Goal: Book appointment/travel/reservation

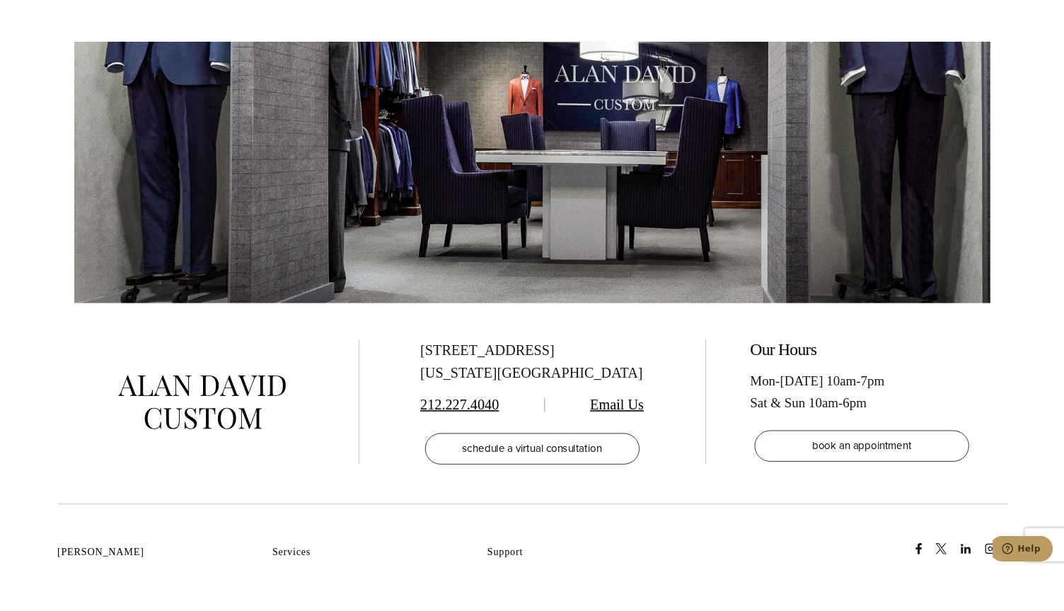
scroll to position [3041, 0]
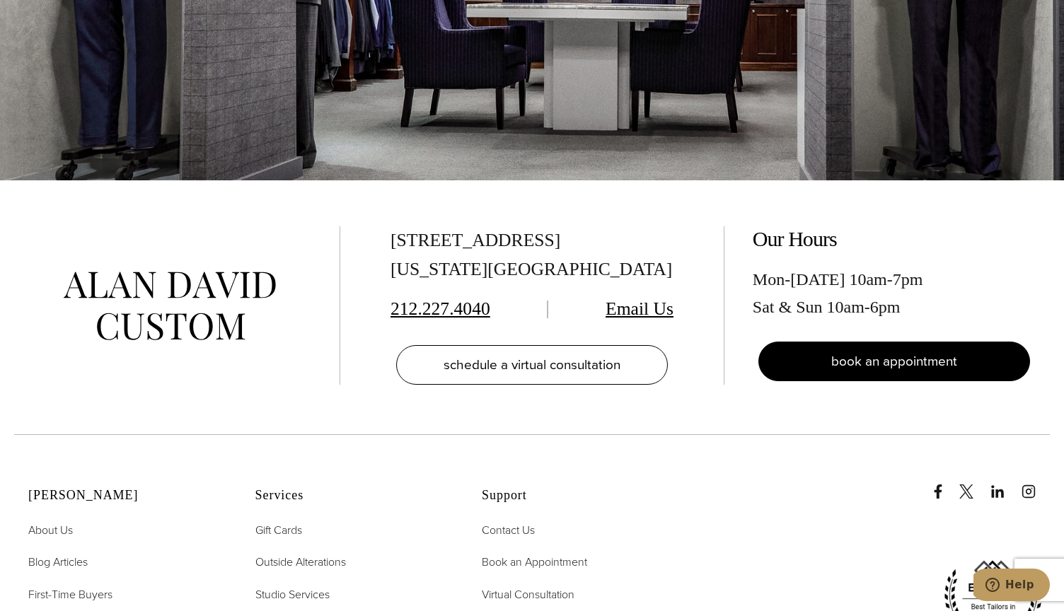
click at [844, 342] on link "book an appointment" at bounding box center [894, 362] width 272 height 40
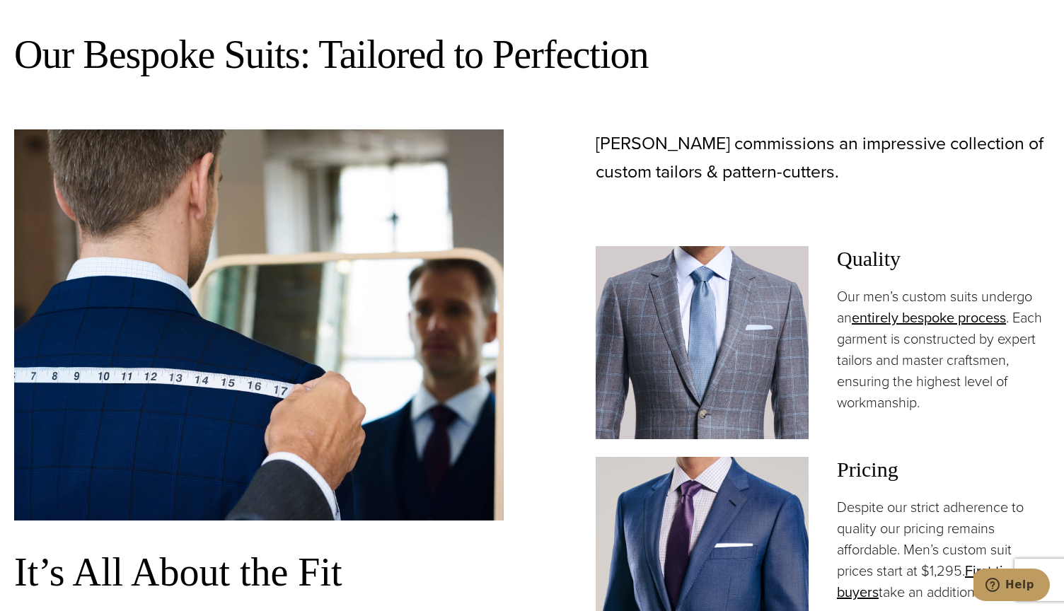
scroll to position [1344, 0]
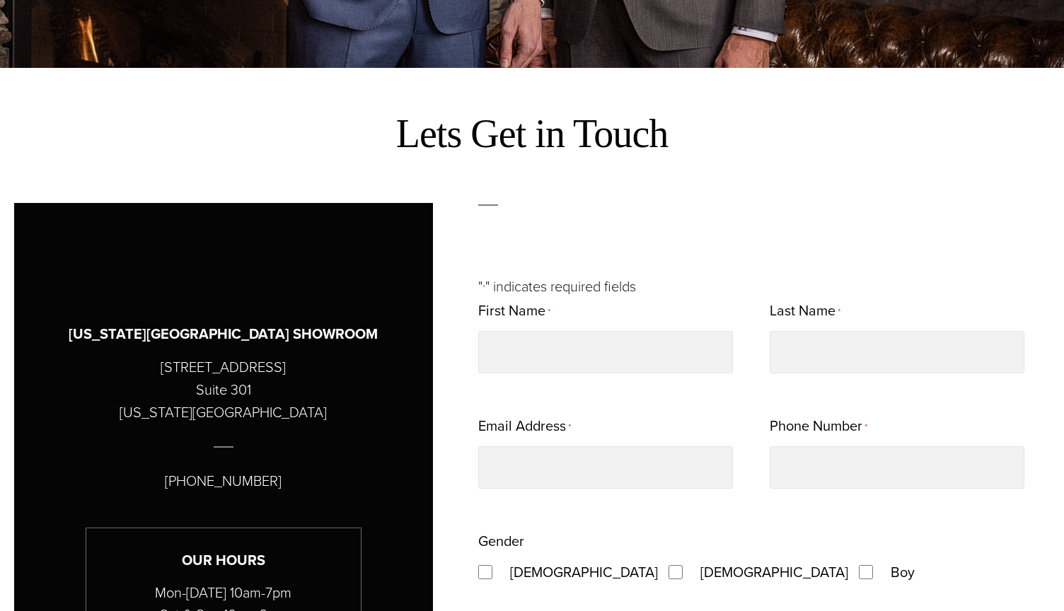
scroll to position [778, 0]
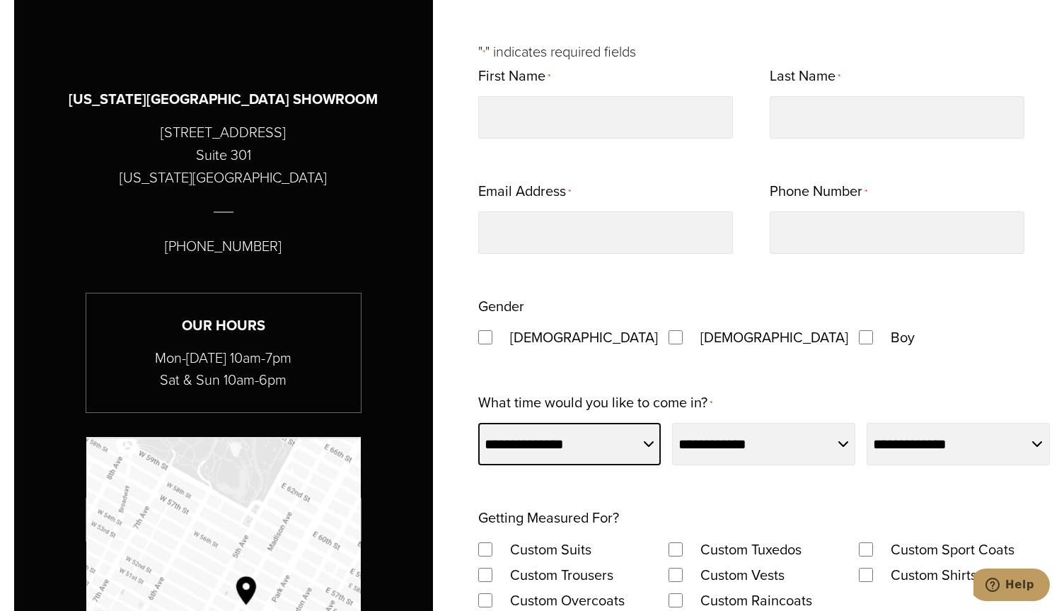
click at [632, 423] on select "**********" at bounding box center [569, 444] width 183 height 42
click at [804, 336] on div "**********" at bounding box center [763, 585] width 571 height 1044
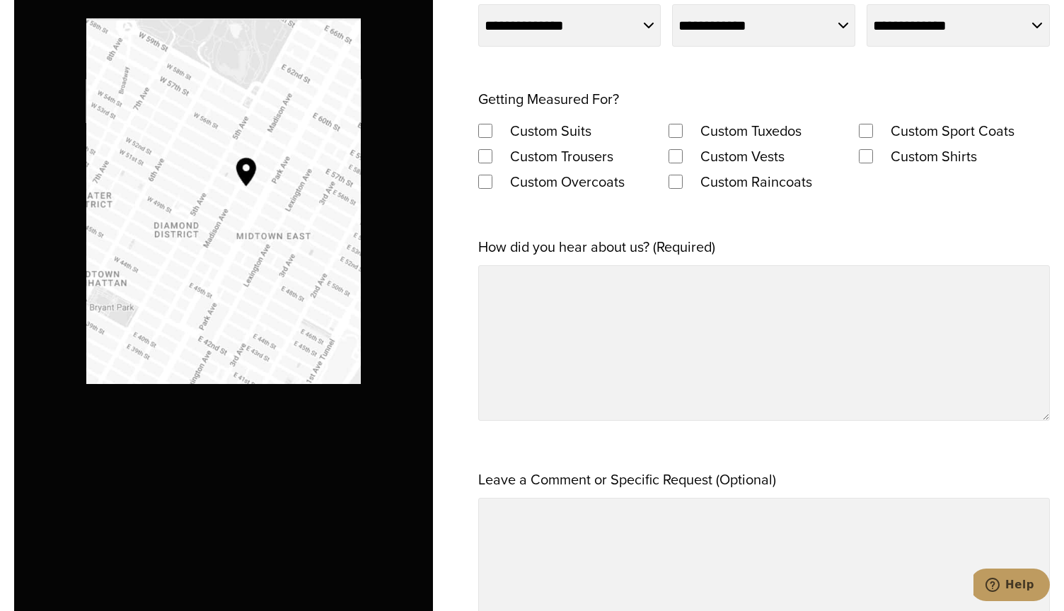
scroll to position [1202, 0]
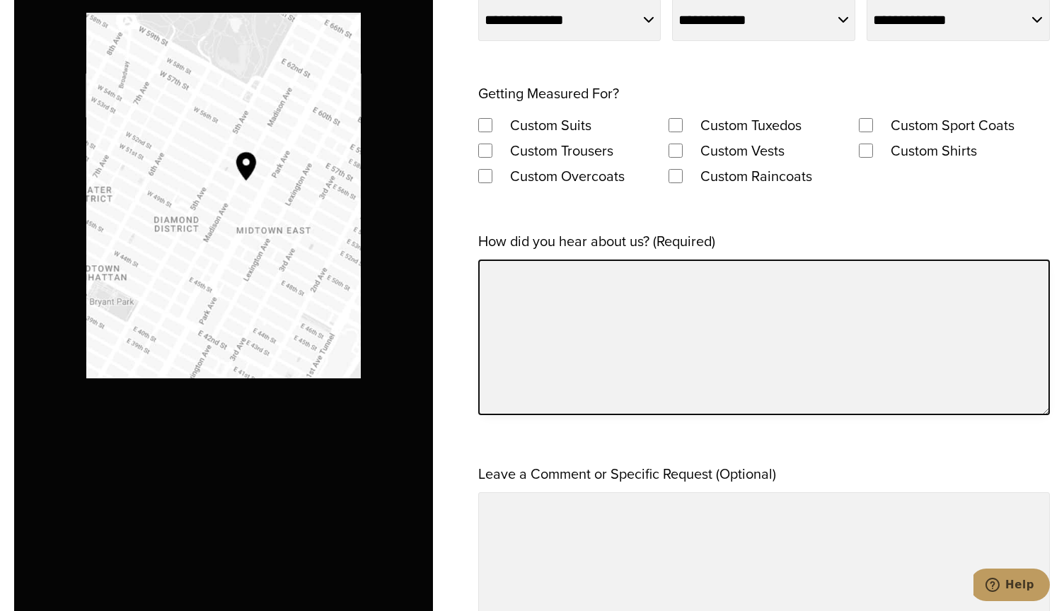
click at [714, 269] on textarea "How did you hear about us? (Required)" at bounding box center [763, 338] width 571 height 156
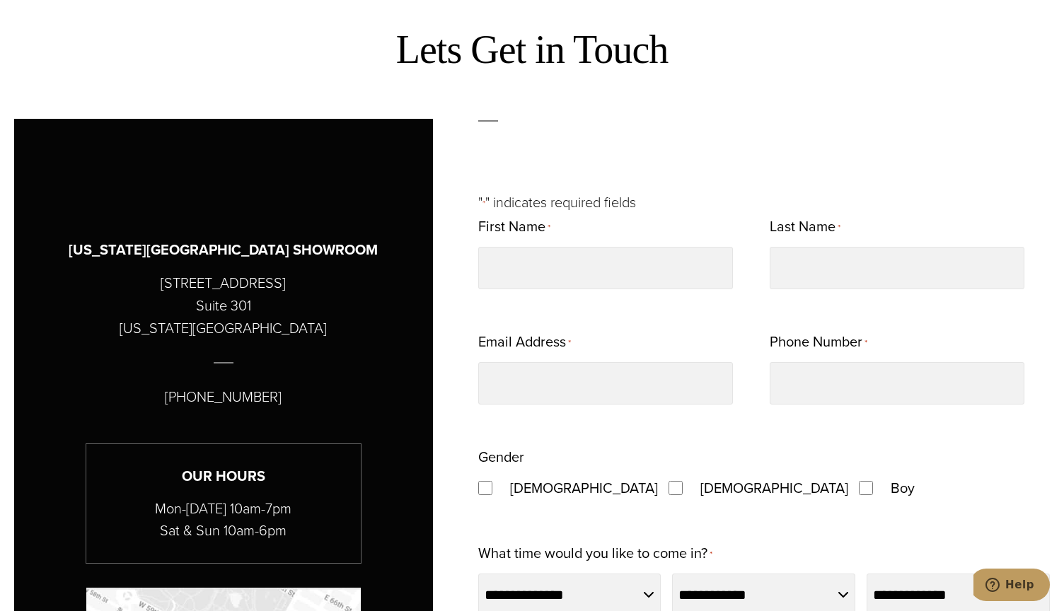
scroll to position [566, 0]
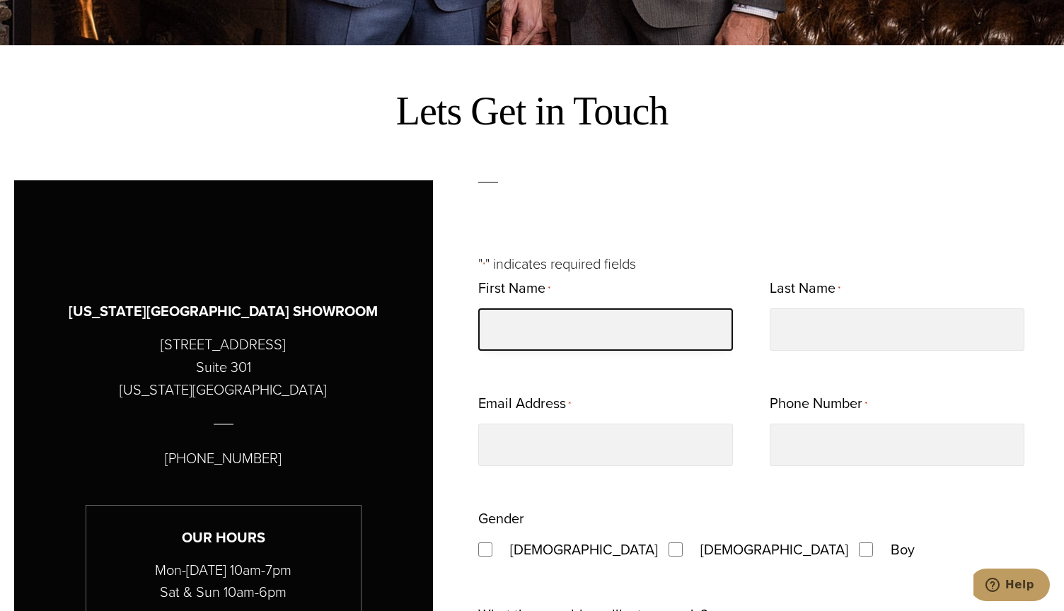
click at [637, 308] on input "First Name *" at bounding box center [605, 329] width 255 height 42
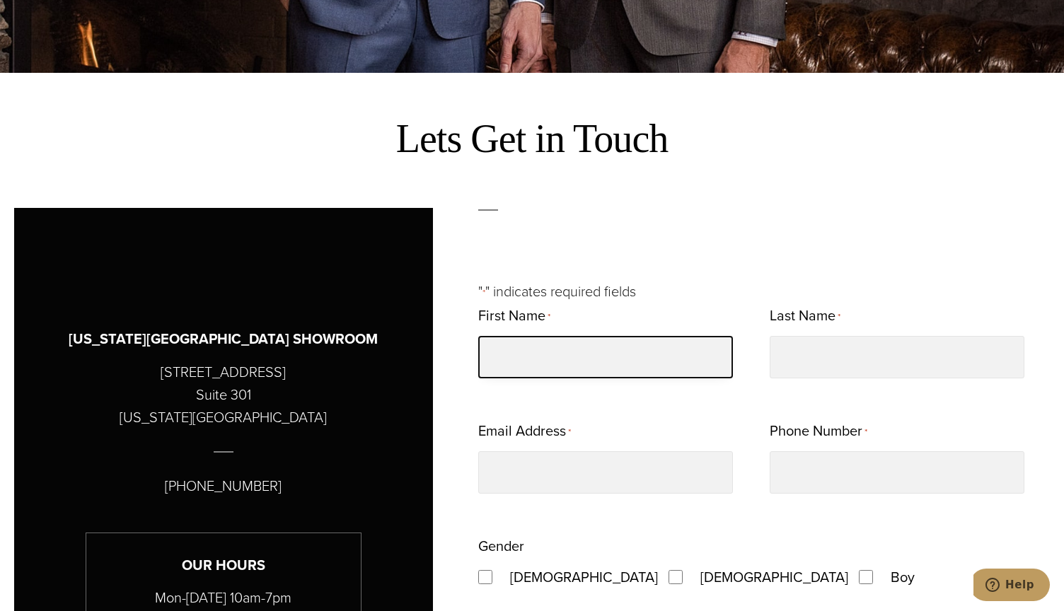
scroll to position [637, 0]
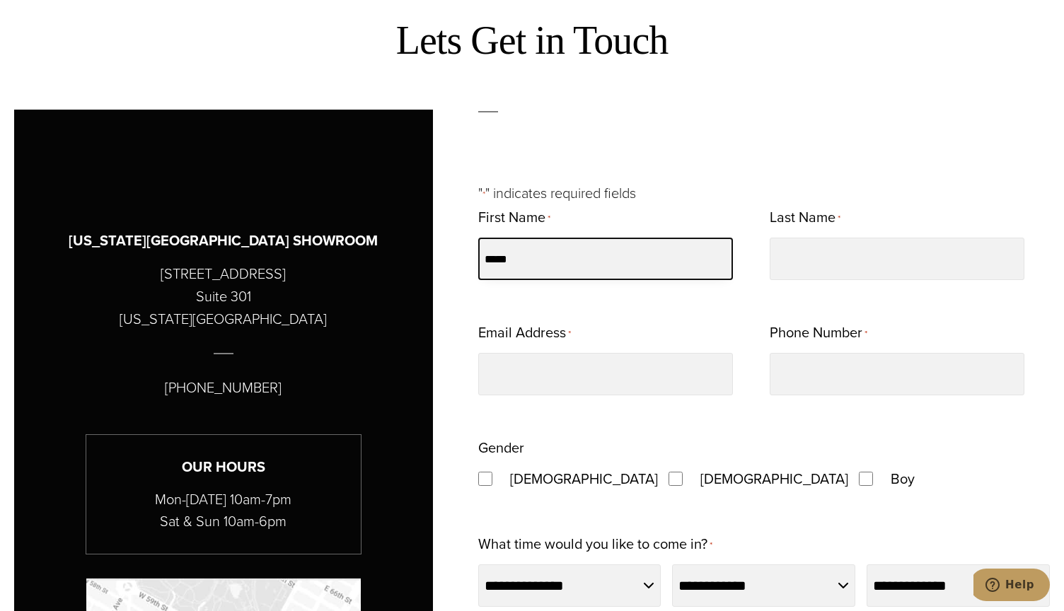
type input "*****"
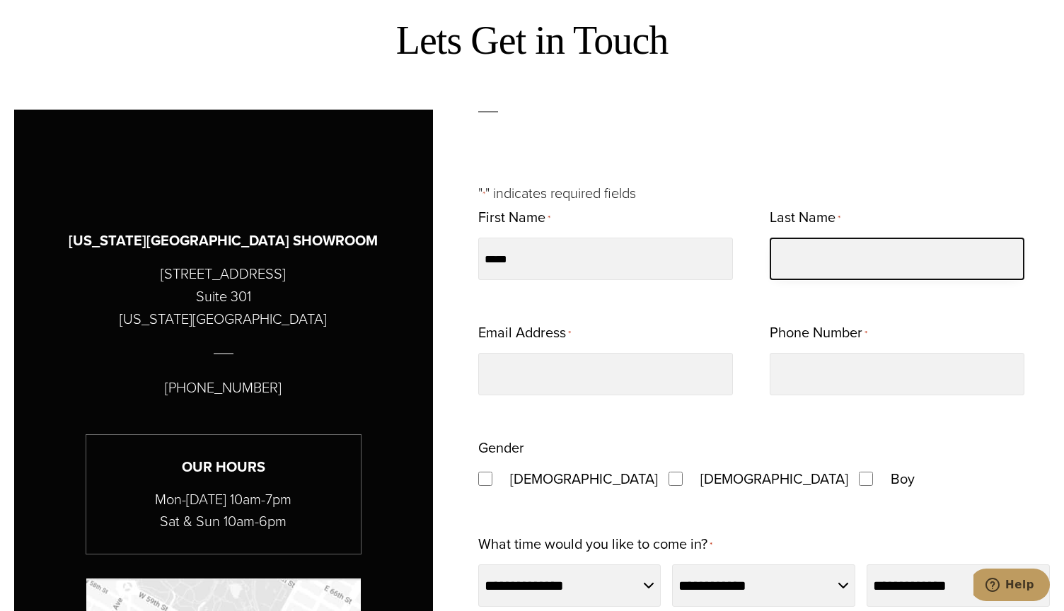
click at [827, 238] on input "Last Name *" at bounding box center [896, 259] width 255 height 42
type input "*********"
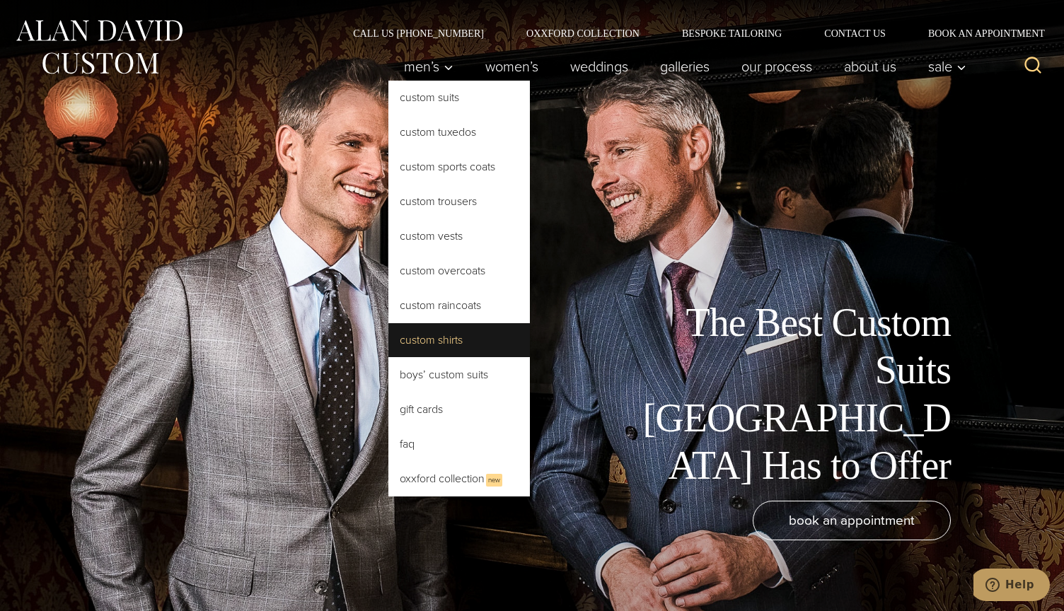
click at [530, 323] on link "Custom Shirts" at bounding box center [458, 340] width 141 height 34
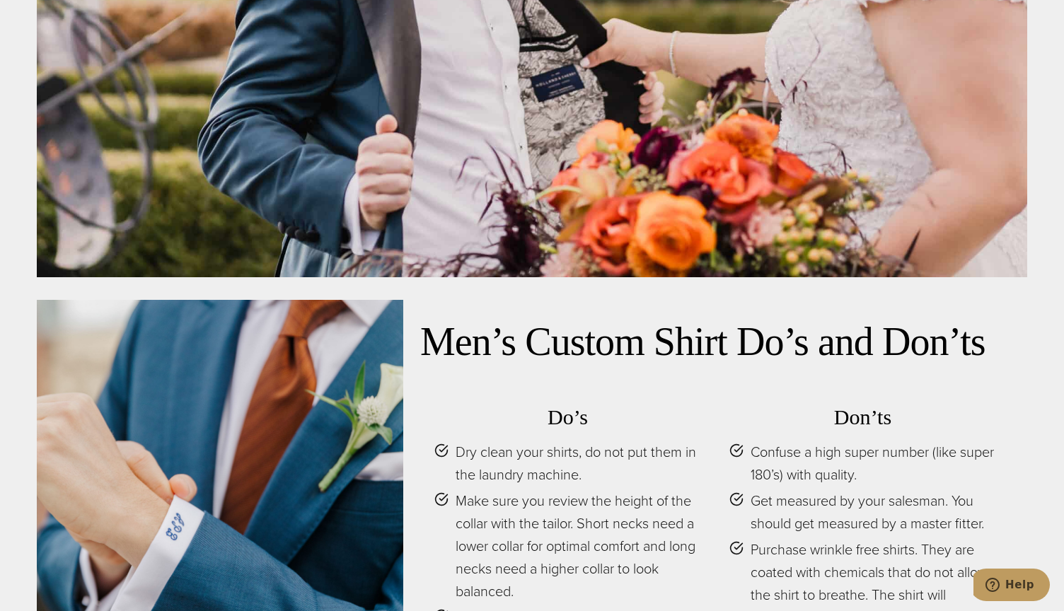
scroll to position [6082, 0]
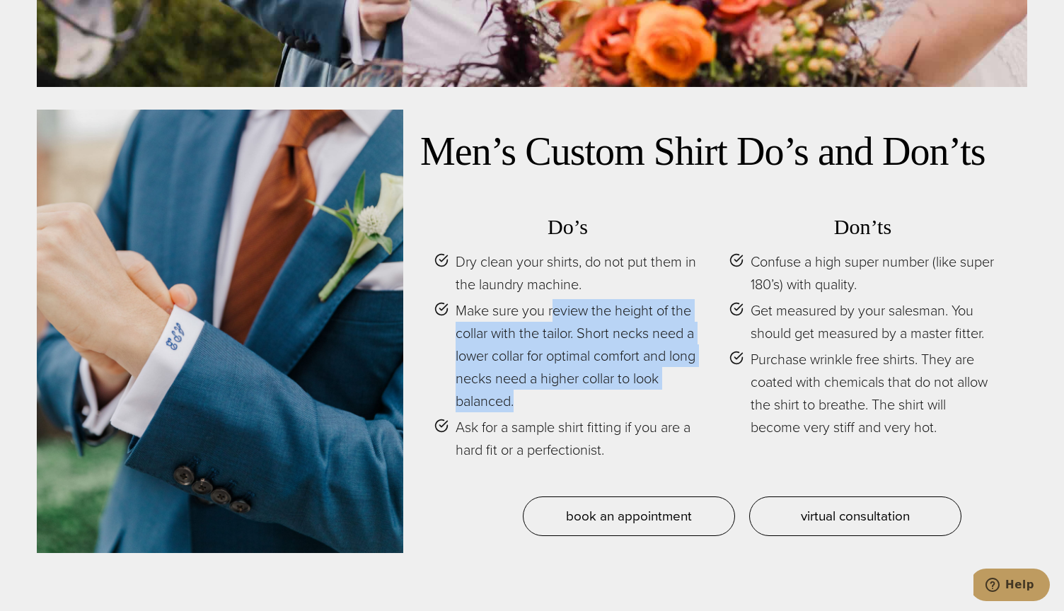
drag, startPoint x: 524, startPoint y: 175, endPoint x: 703, endPoint y: 220, distance: 184.4
click at [703, 220] on div "Do’s Dry clean your shirts, do not put them in the laundry machine. Make sure y…" at bounding box center [715, 347] width 590 height 300
click at [616, 299] on span "Make sure you review the height of the collar with the tailor. Short necks need…" at bounding box center [577, 355] width 245 height 113
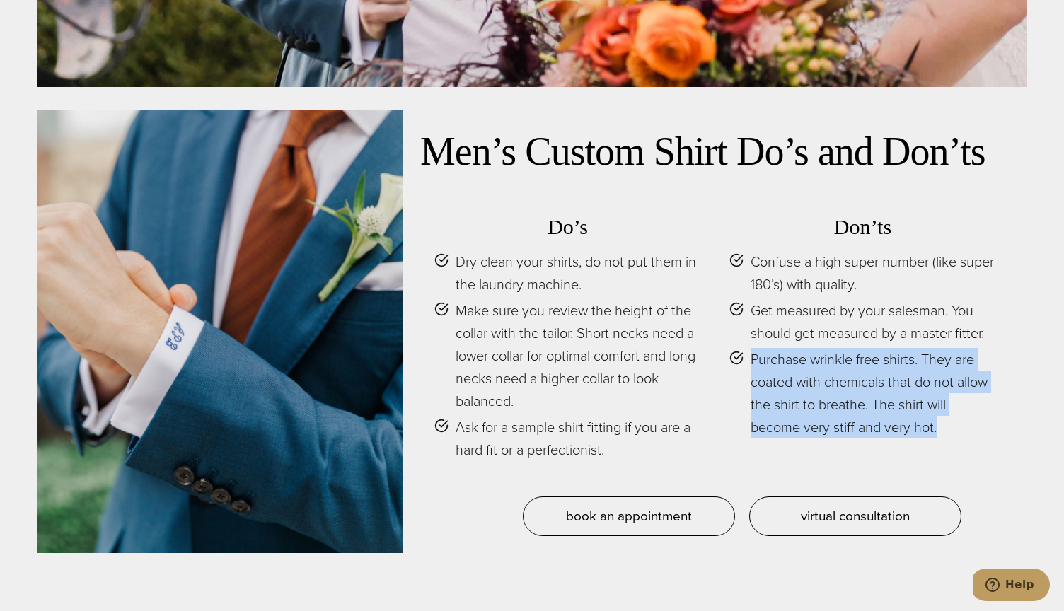
drag, startPoint x: 748, startPoint y: 213, endPoint x: 951, endPoint y: 267, distance: 210.8
click at [951, 267] on div "Don’ts Confuse a high super number (like super 180’s) with quality. Get measure…" at bounding box center [862, 337] width 267 height 247
click at [951, 348] on span "Purchase wrinkle free shirts. They are coated with chemicals that do not allow …" at bounding box center [872, 393] width 245 height 91
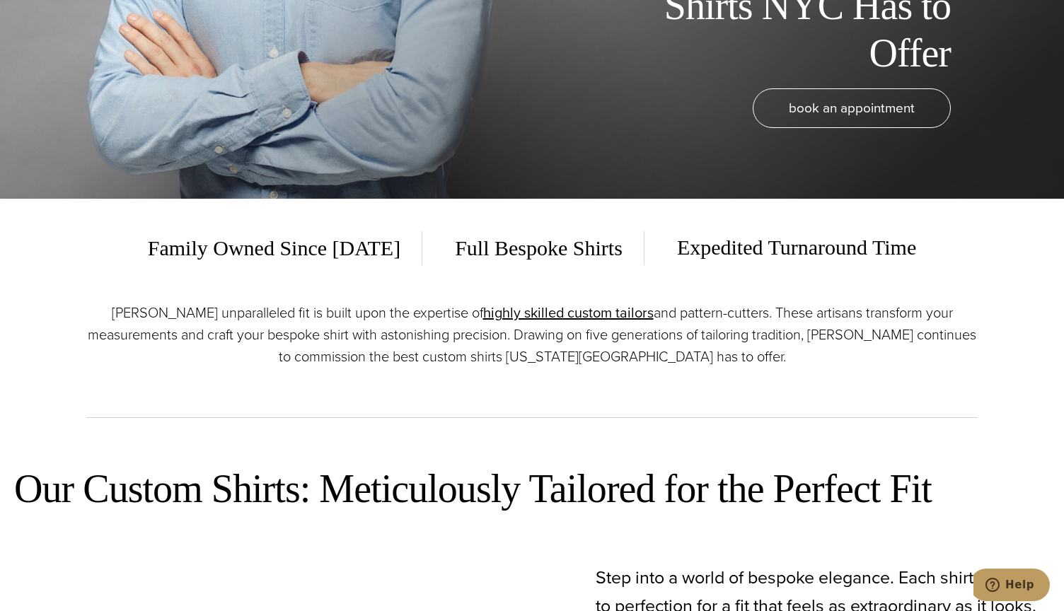
scroll to position [0, 0]
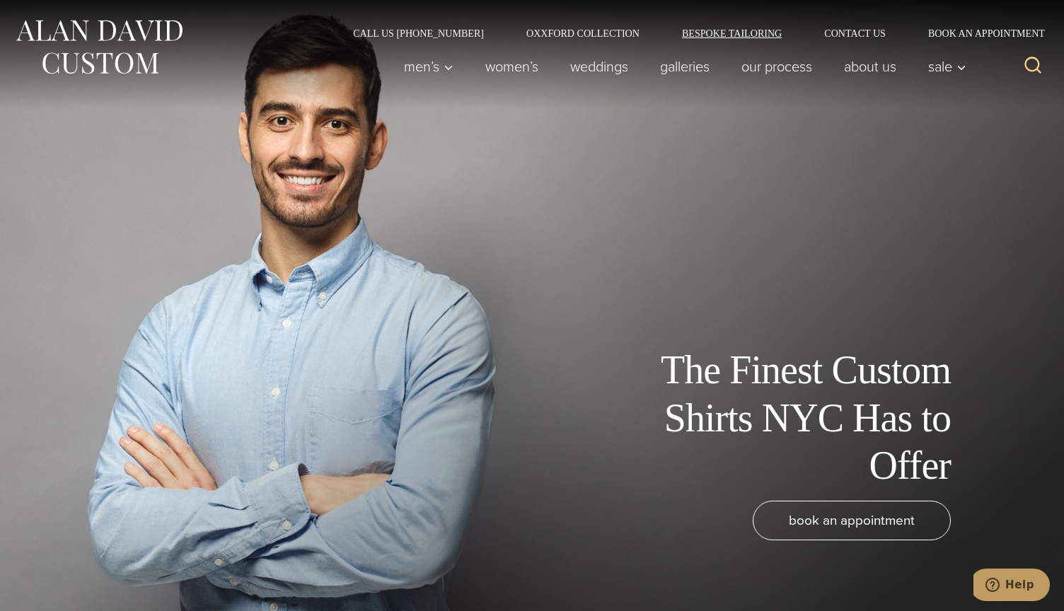
click at [790, 28] on link "Bespoke Tailoring" at bounding box center [732, 33] width 142 height 10
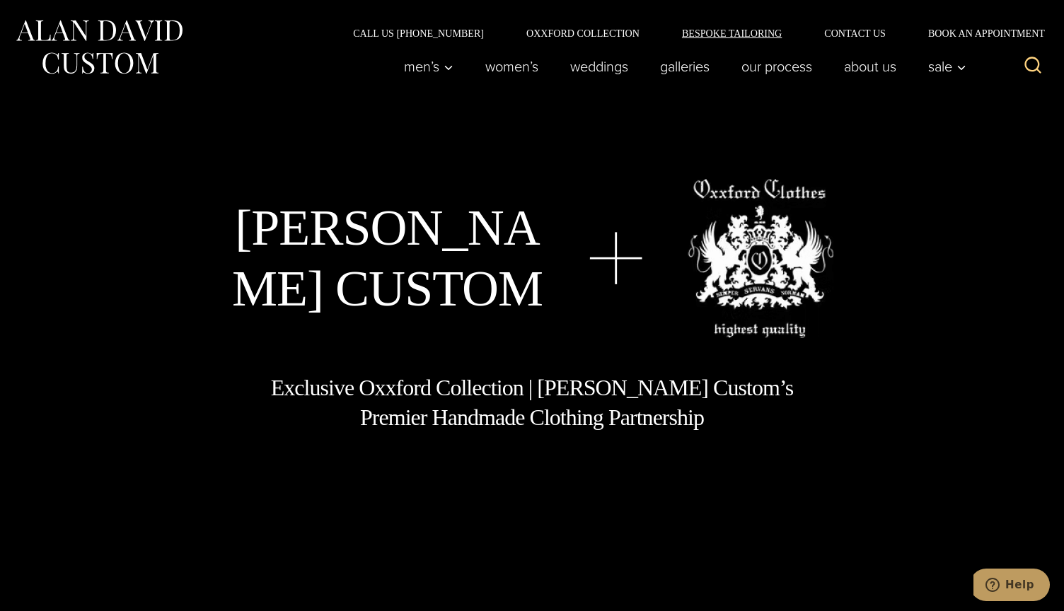
click at [803, 33] on link "Bespoke Tailoring" at bounding box center [732, 33] width 142 height 10
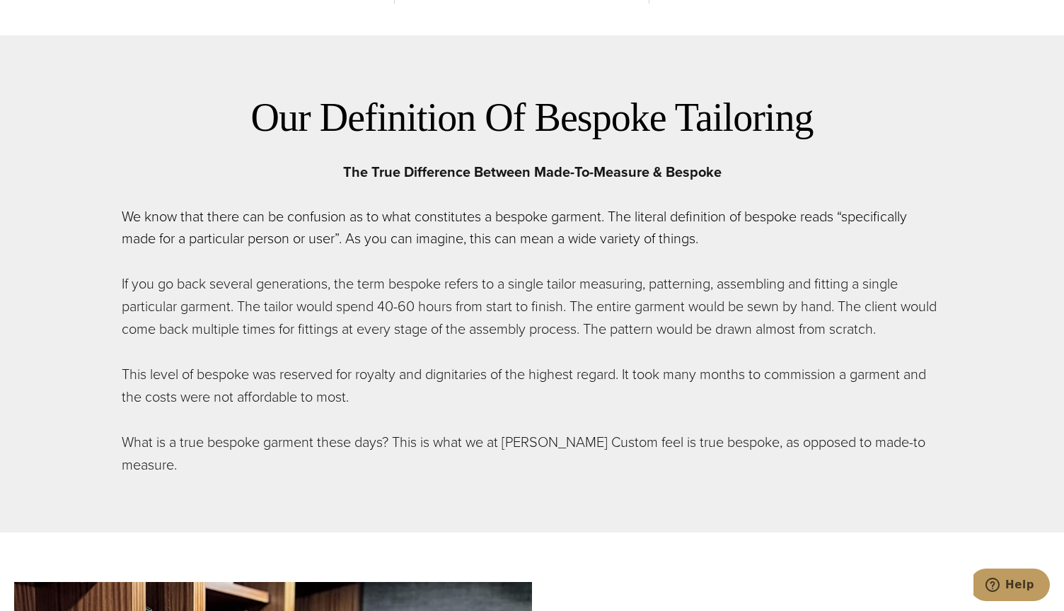
scroll to position [707, 0]
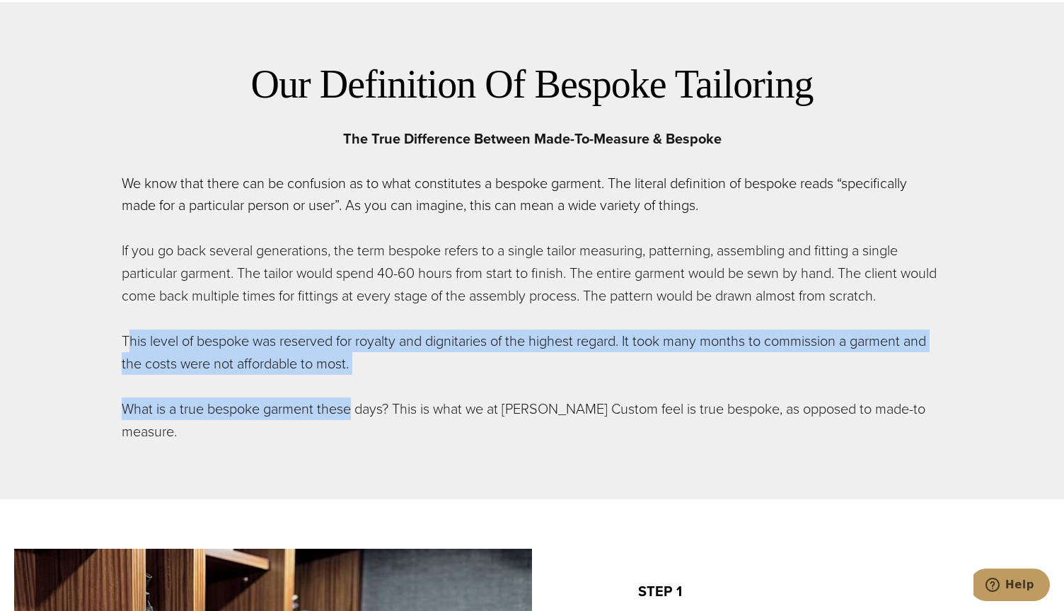
drag, startPoint x: 129, startPoint y: 299, endPoint x: 295, endPoint y: 314, distance: 166.2
click at [295, 314] on div "Our Definition Of Bespoke Tailoring The True Difference Between Made-To-Measure…" at bounding box center [532, 251] width 820 height 384
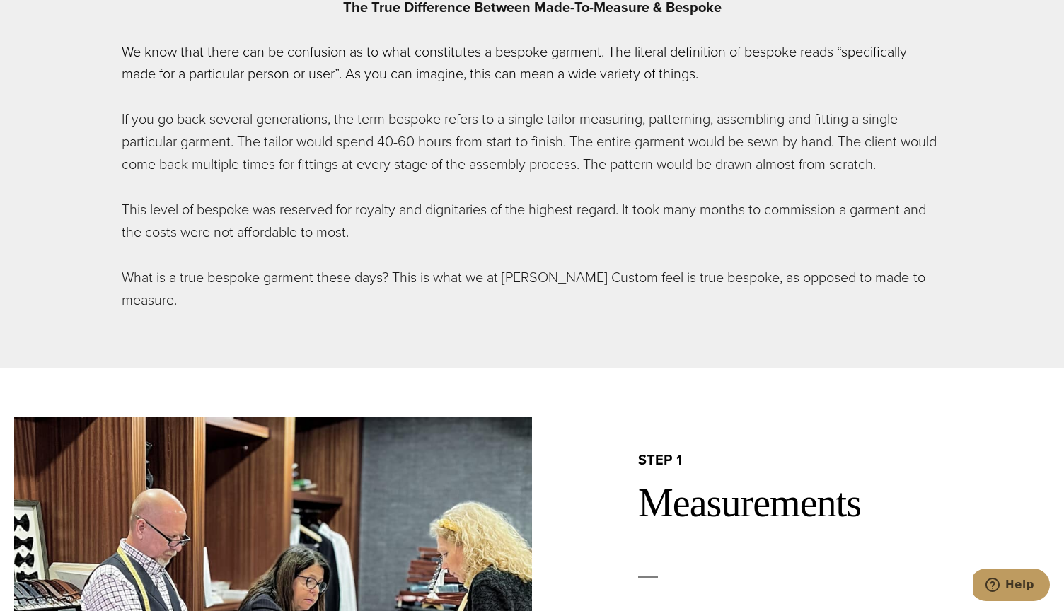
scroll to position [0, 0]
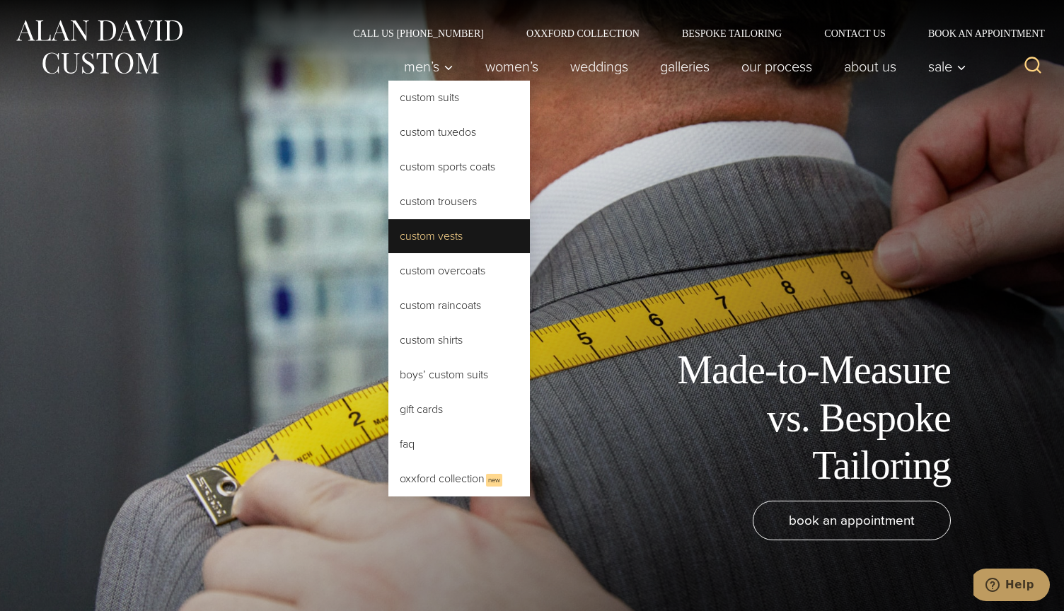
click at [530, 219] on link "Custom Vests" at bounding box center [458, 236] width 141 height 34
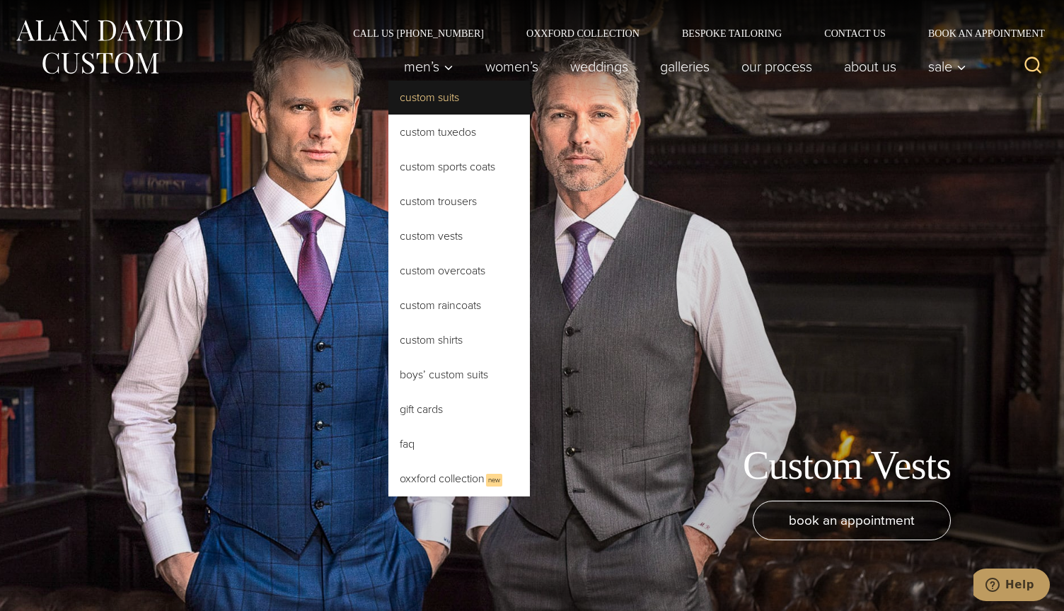
click at [529, 90] on link "Custom Suits" at bounding box center [458, 98] width 141 height 34
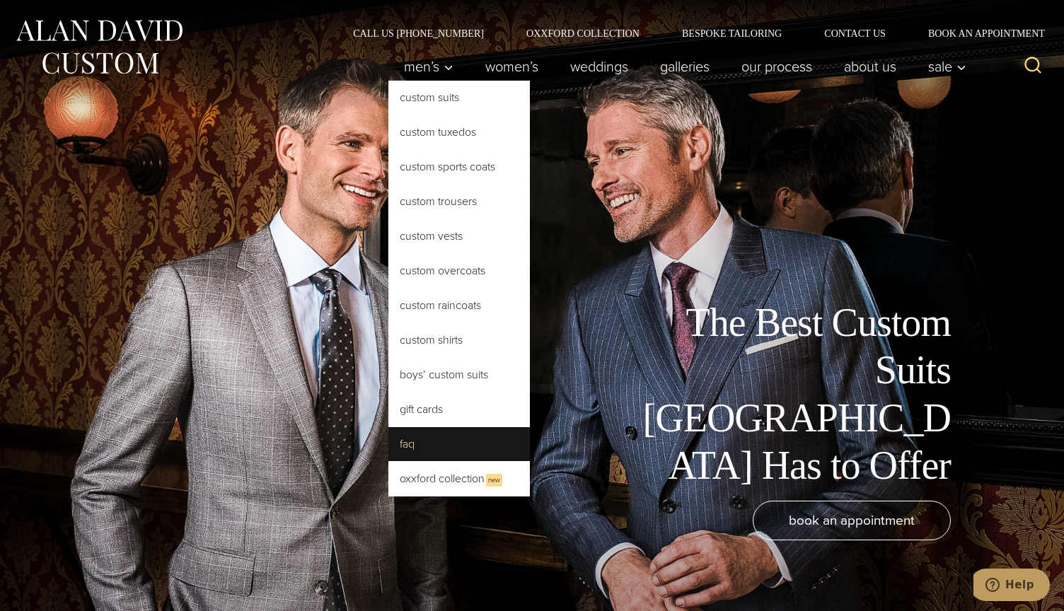
click at [499, 427] on link "FAQ" at bounding box center [458, 444] width 141 height 34
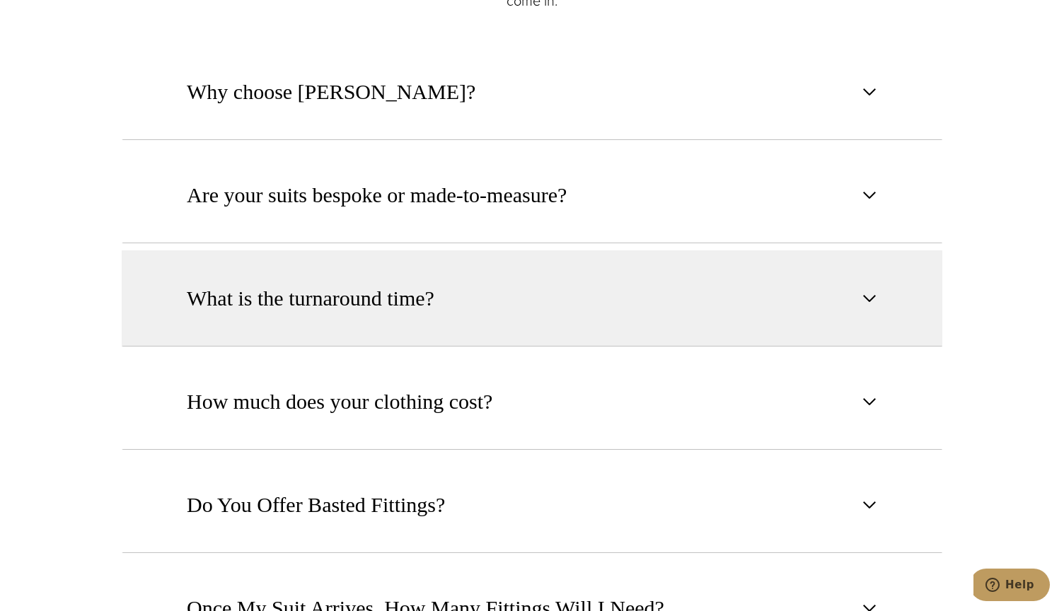
scroll to position [849, 0]
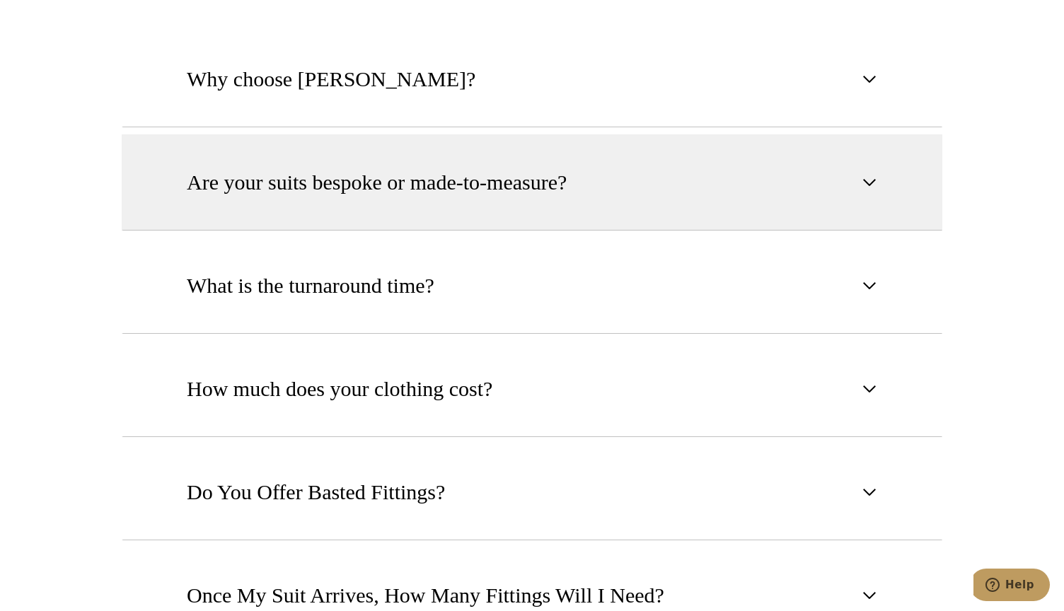
click at [521, 172] on span "Are your suits bespoke or made-to-measure?" at bounding box center [377, 182] width 380 height 31
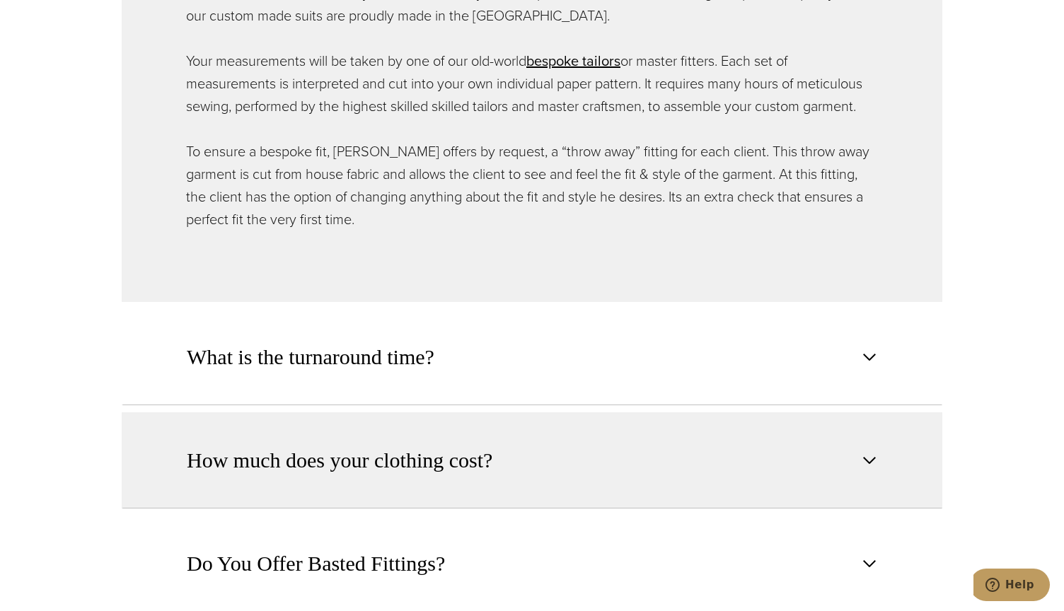
scroll to position [1132, 0]
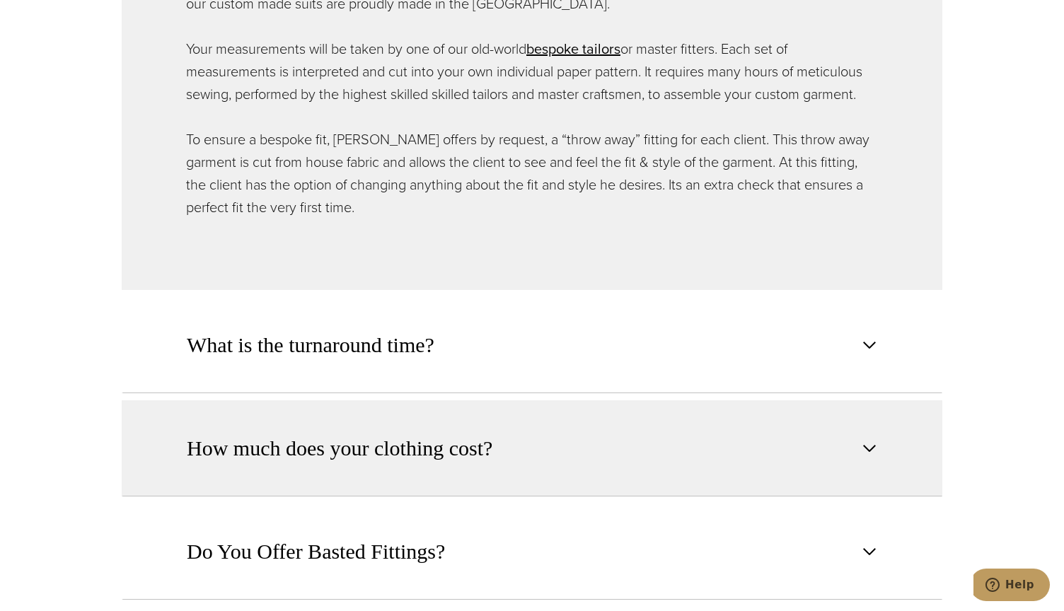
click at [478, 433] on span "How much does your clothing cost?" at bounding box center [340, 448] width 306 height 31
